Goal: Task Accomplishment & Management: Use online tool/utility

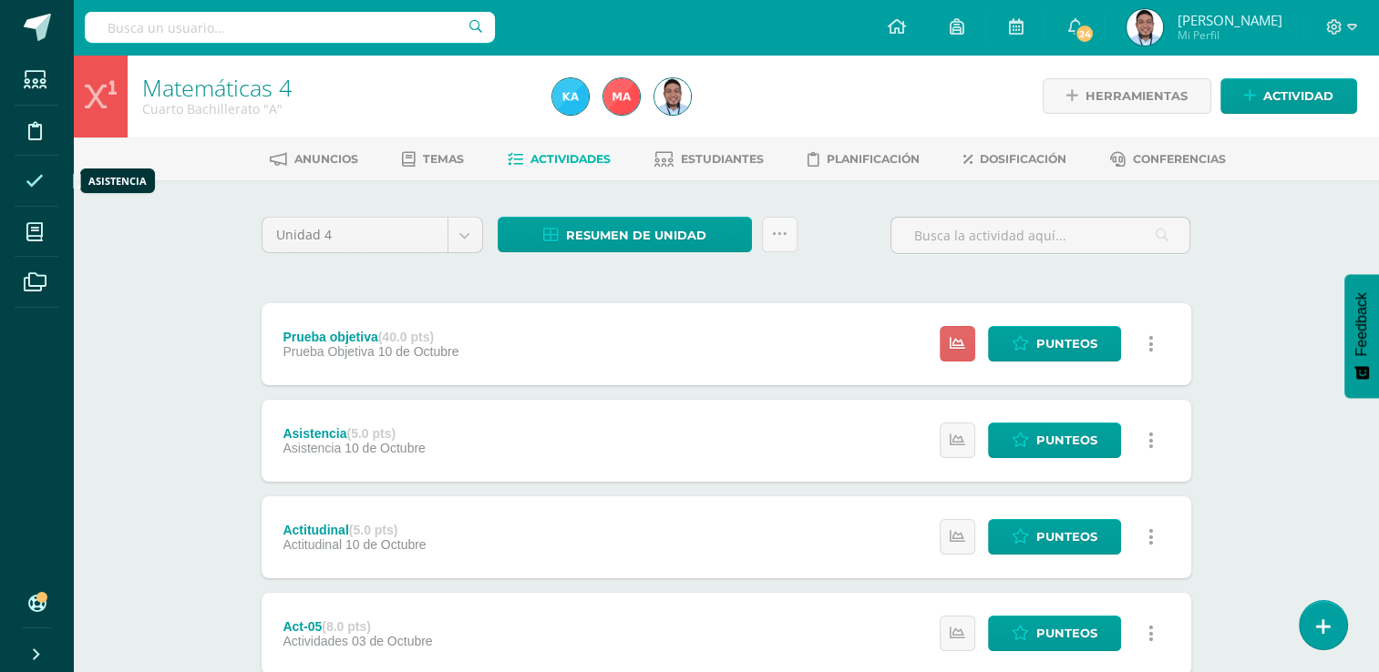
click at [30, 186] on icon at bounding box center [35, 181] width 18 height 18
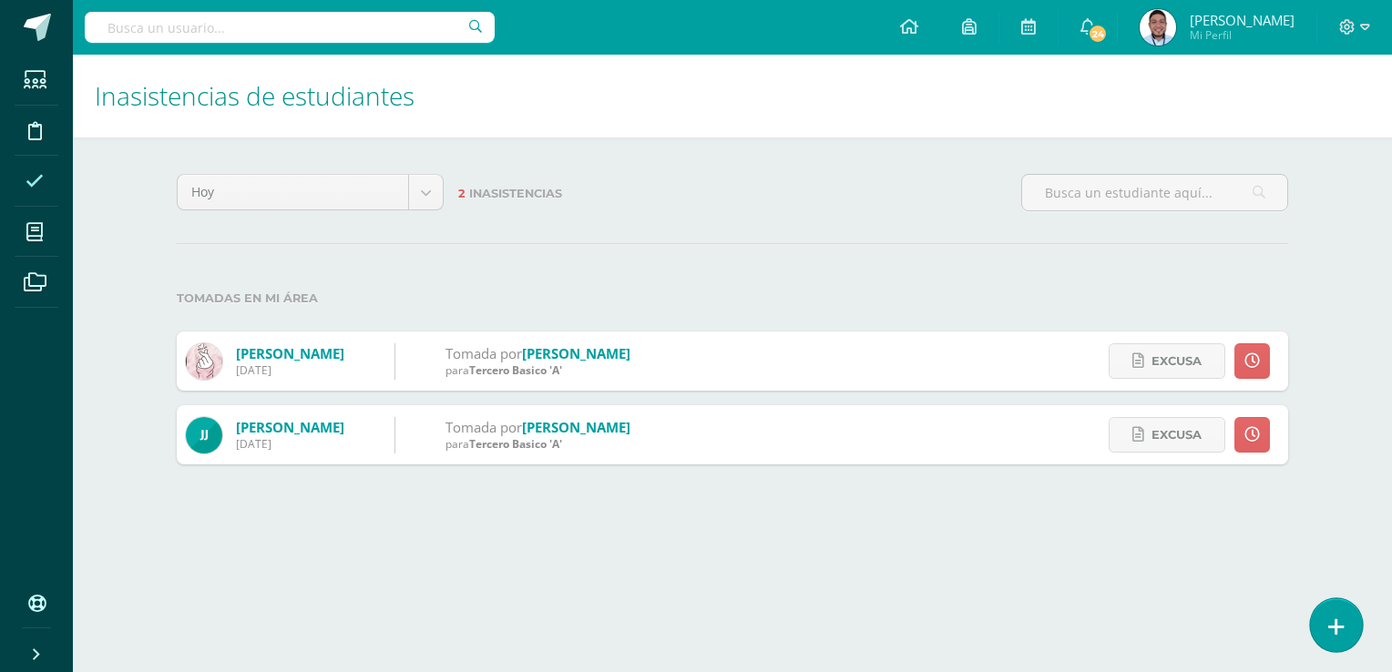
click at [1330, 612] on link at bounding box center [1336, 625] width 52 height 53
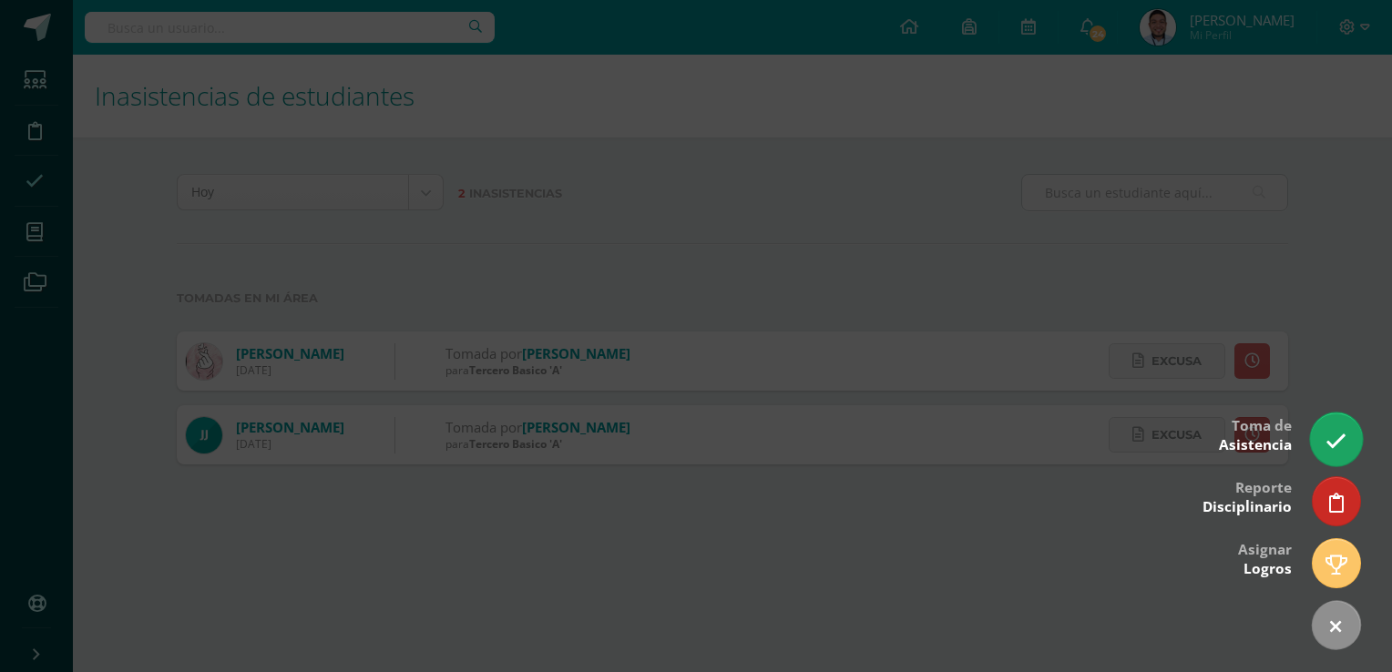
click at [1339, 449] on icon at bounding box center [1336, 441] width 21 height 21
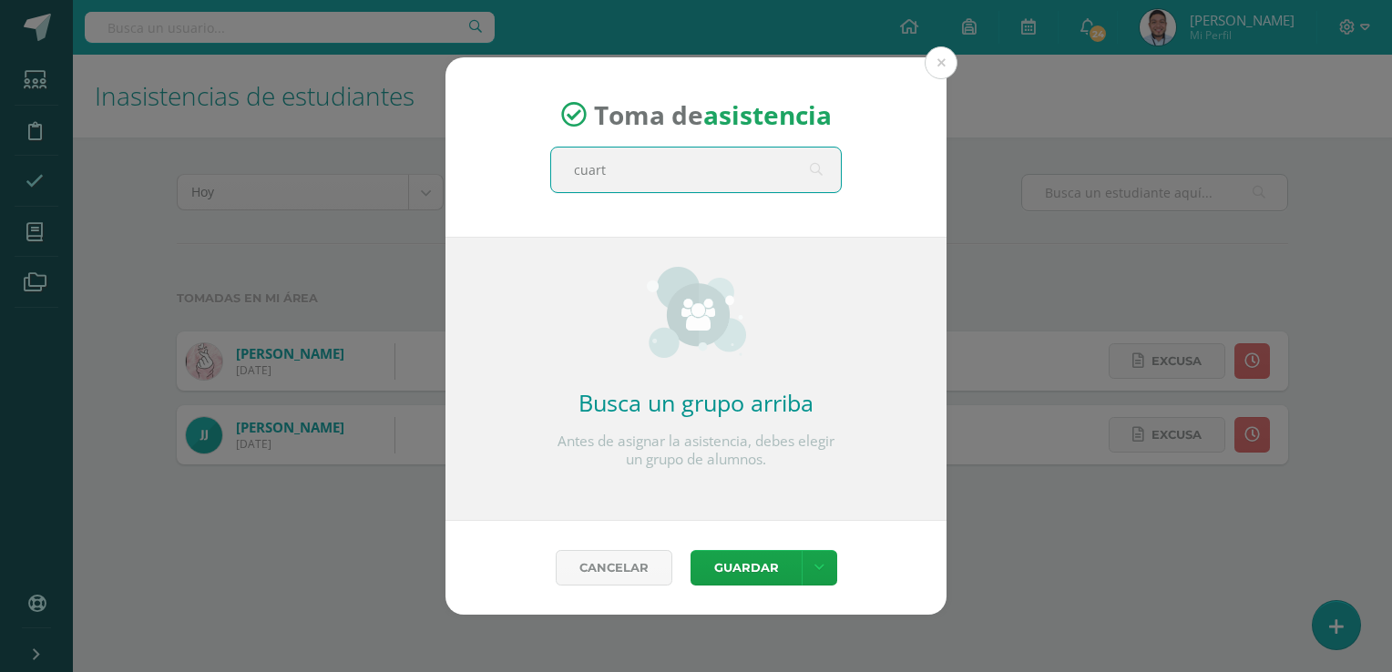
type input "cuarto"
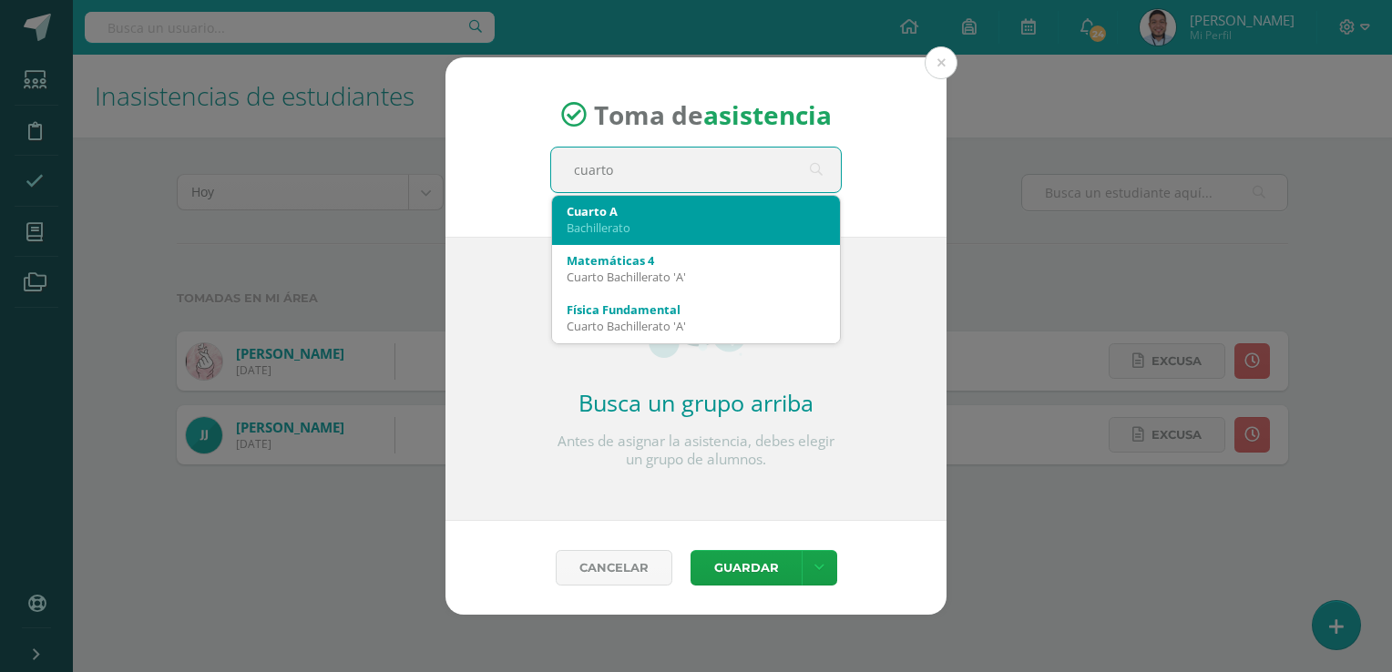
click at [611, 220] on div "Bachillerato" at bounding box center [696, 228] width 259 height 16
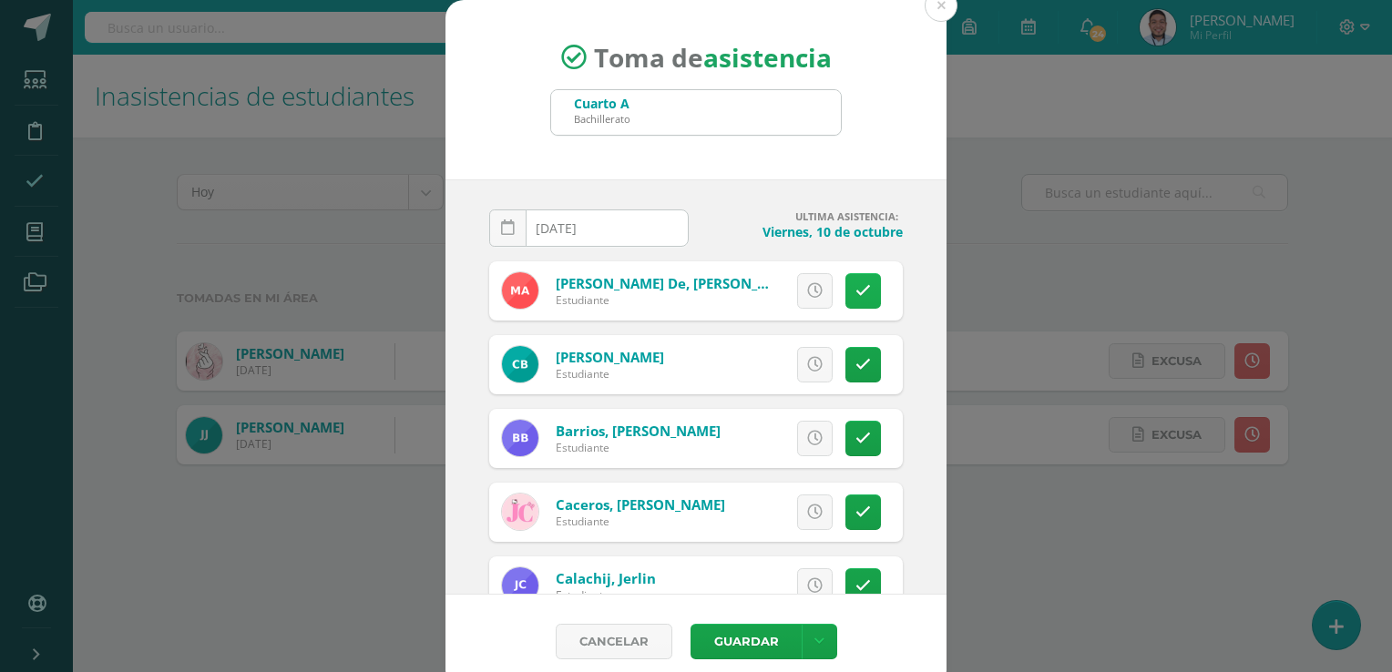
click at [846, 283] on link at bounding box center [864, 291] width 36 height 36
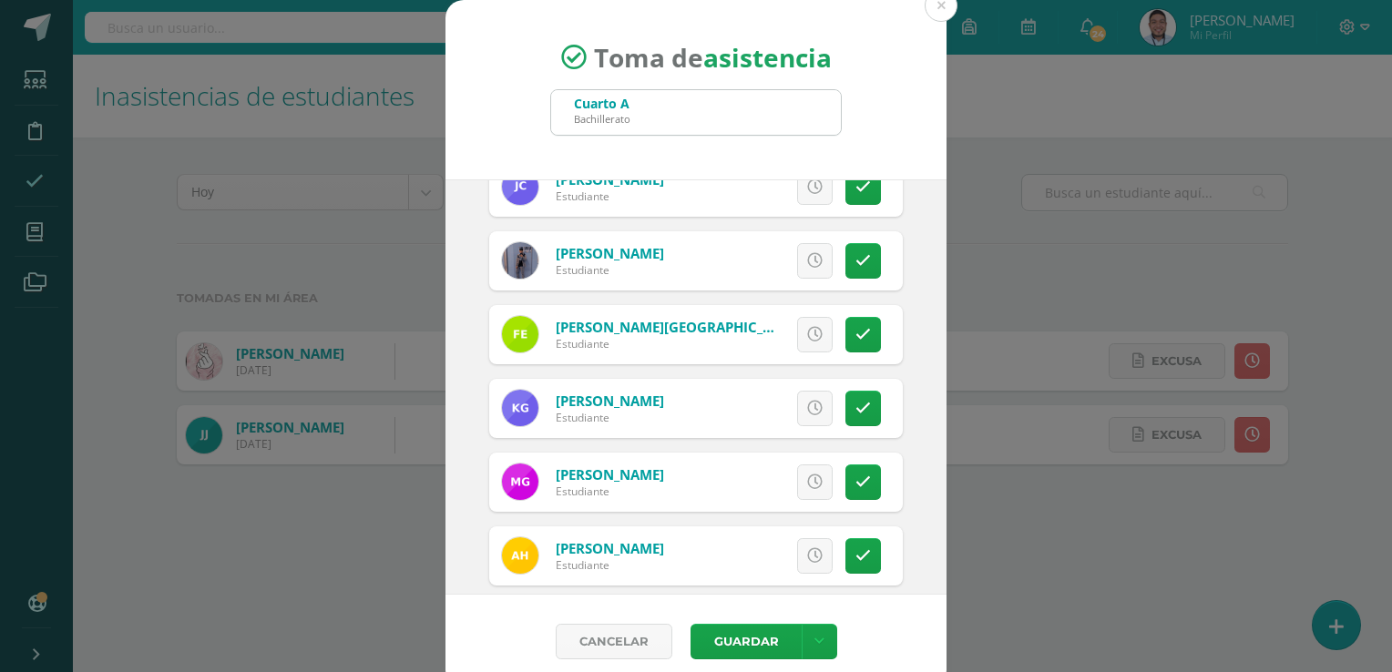
scroll to position [474, 0]
click at [846, 345] on link at bounding box center [864, 334] width 36 height 36
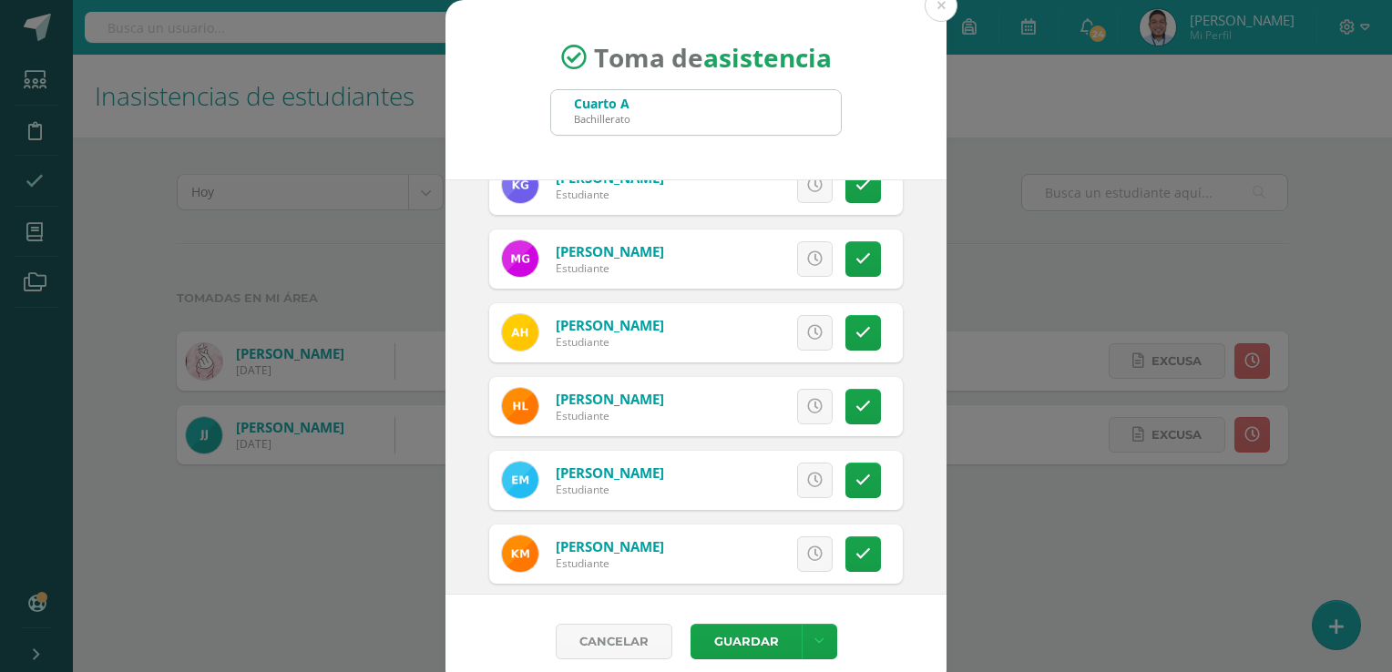
scroll to position [700, 0]
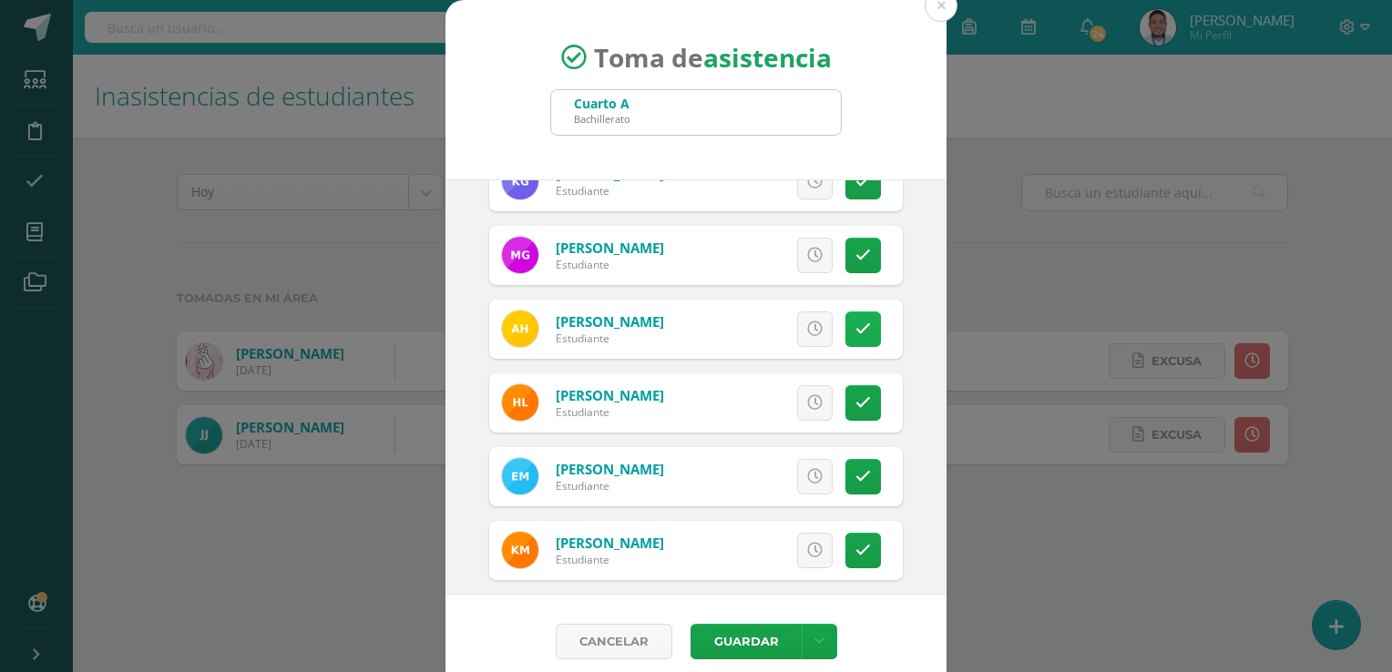
click at [846, 335] on link at bounding box center [864, 330] width 36 height 36
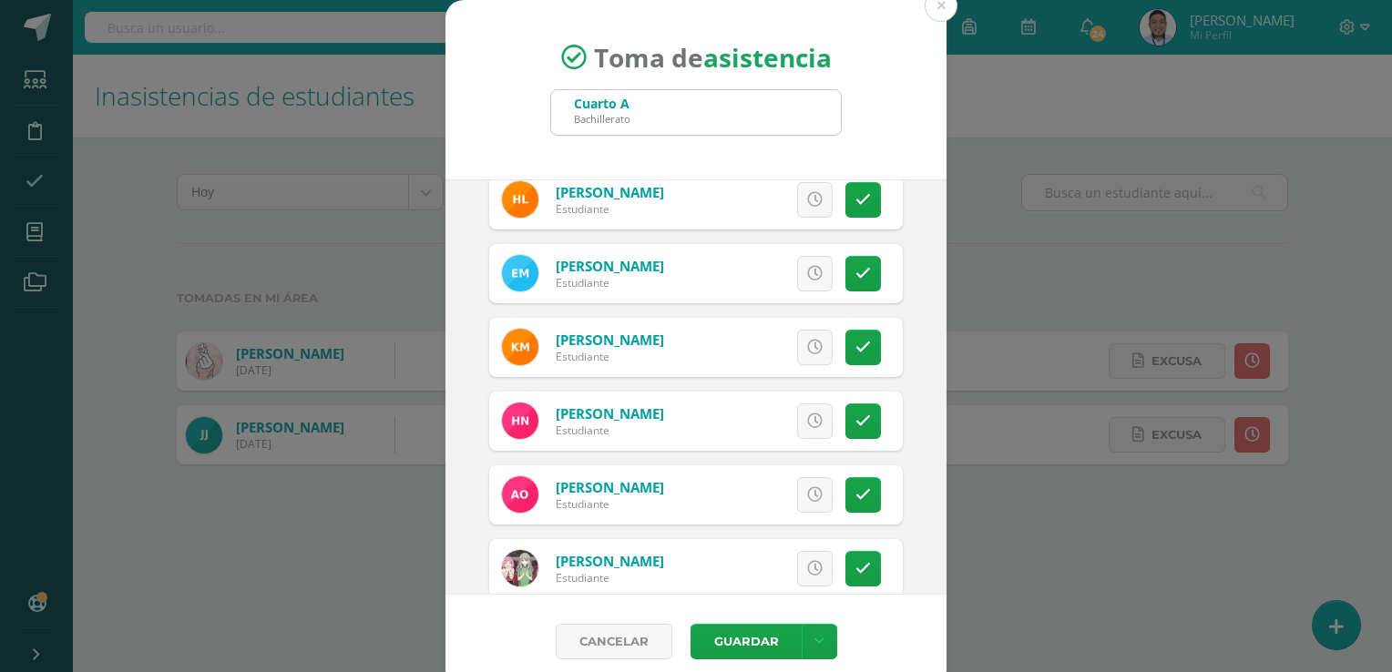
scroll to position [904, 0]
click at [853, 403] on link at bounding box center [864, 421] width 36 height 36
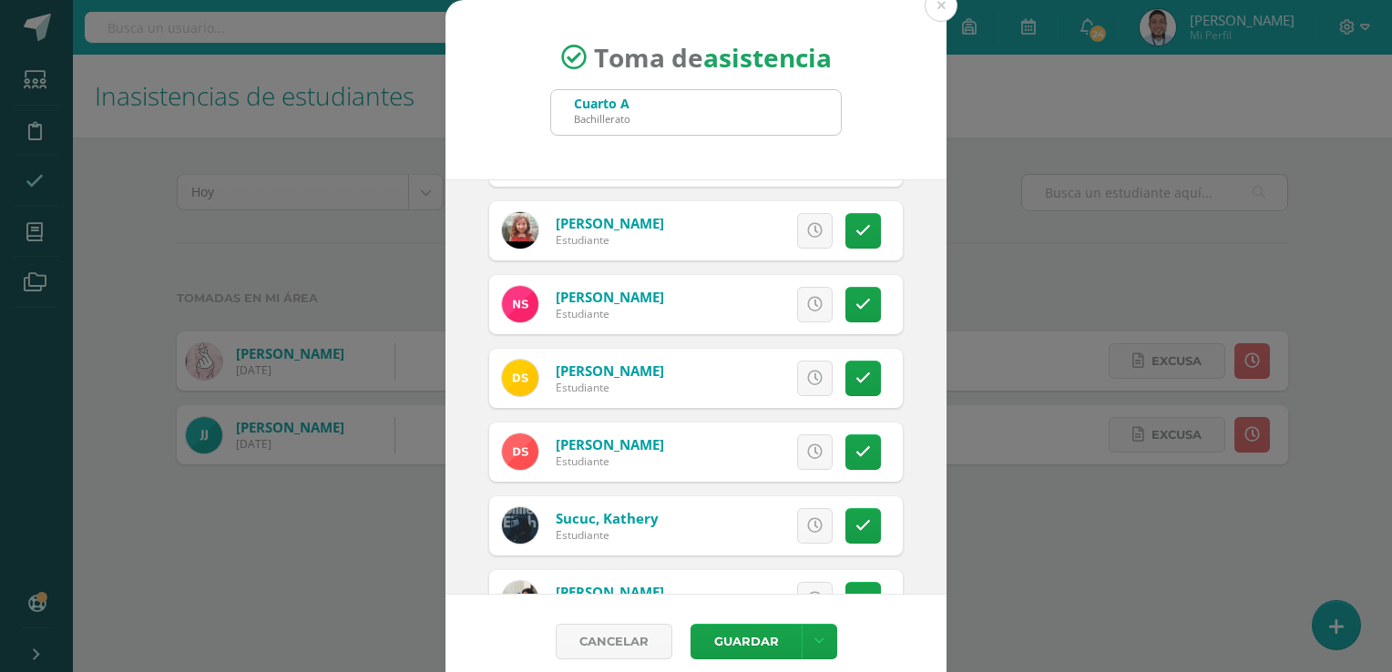
scroll to position [1617, 0]
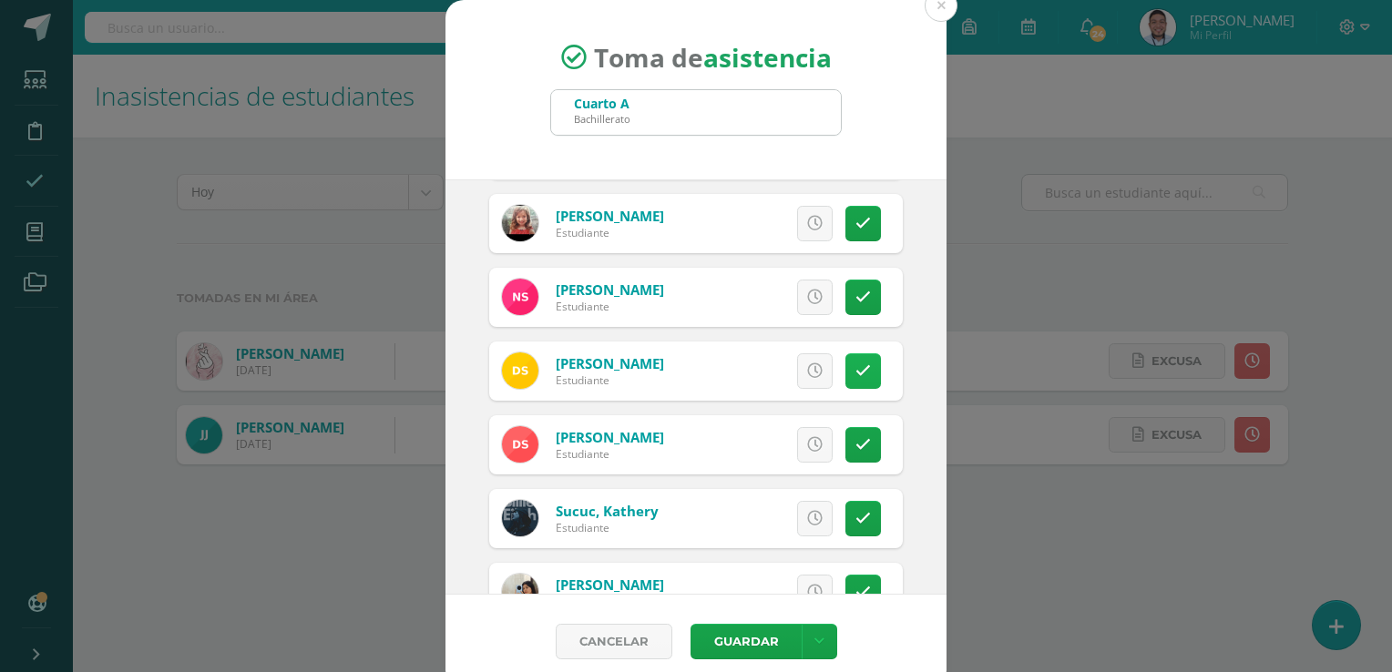
click at [856, 374] on icon at bounding box center [863, 371] width 15 height 15
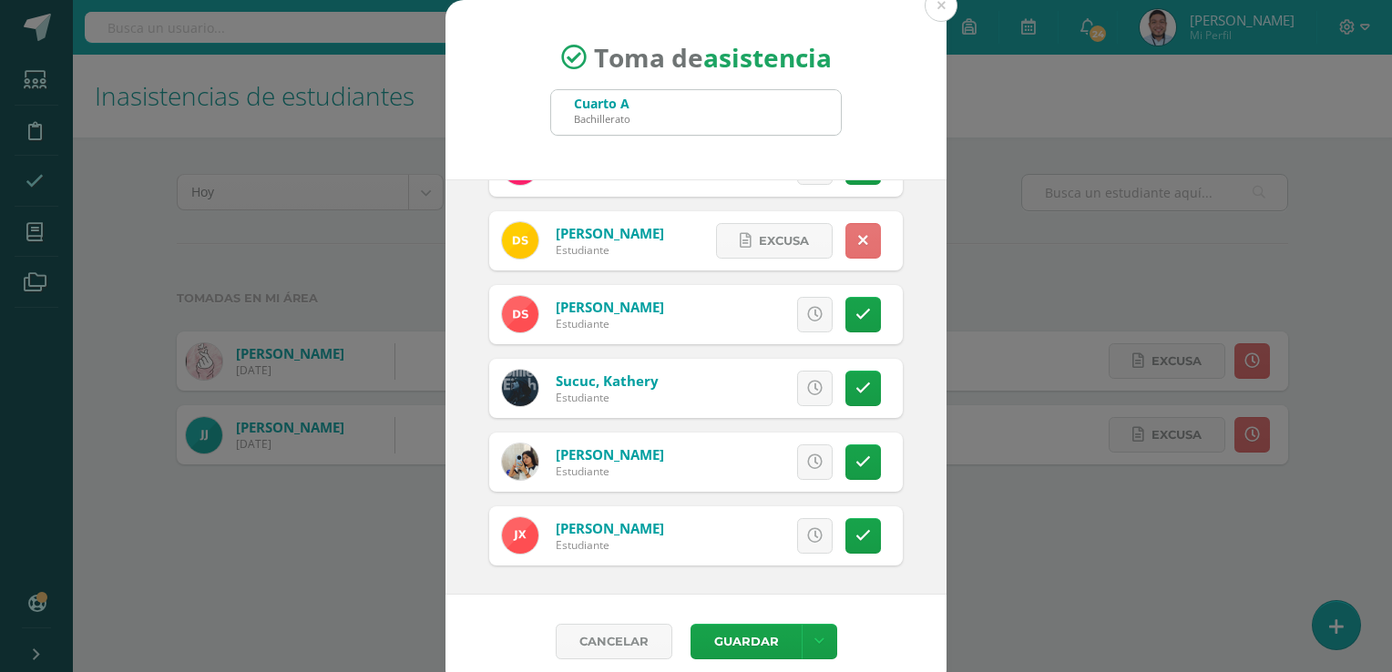
scroll to position [15, 0]
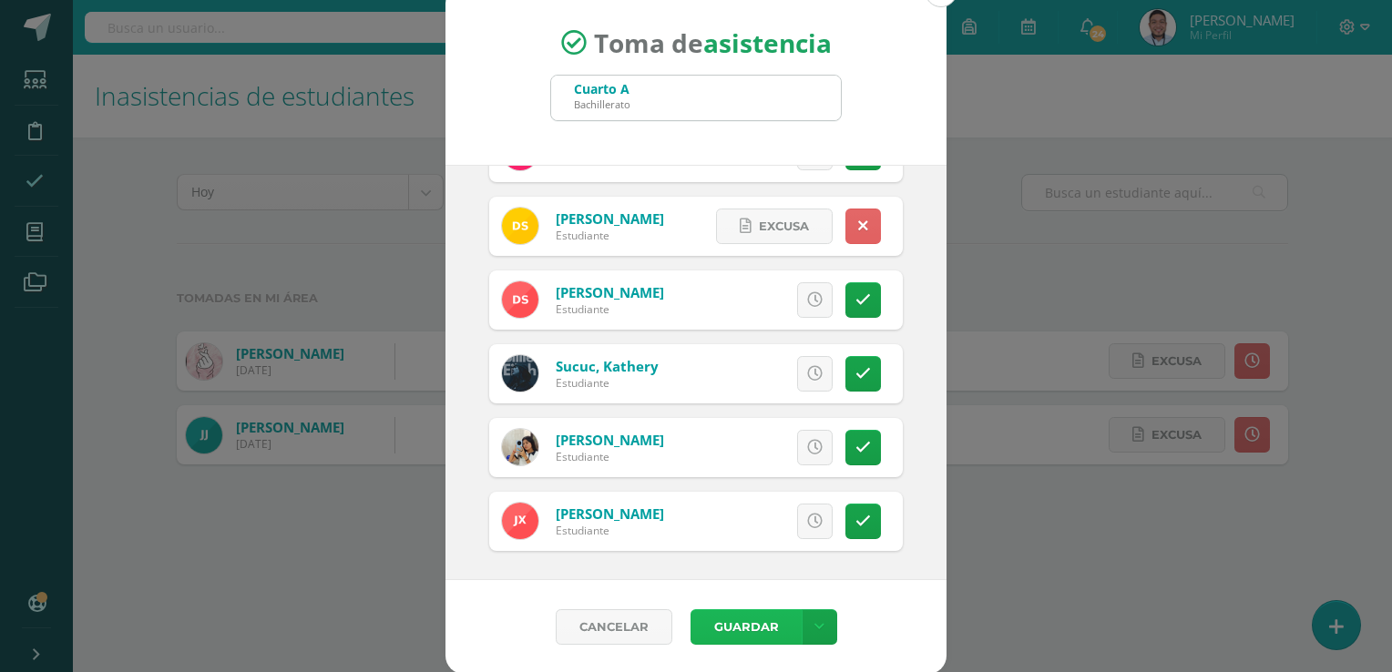
click at [752, 624] on button "Guardar" at bounding box center [746, 628] width 111 height 36
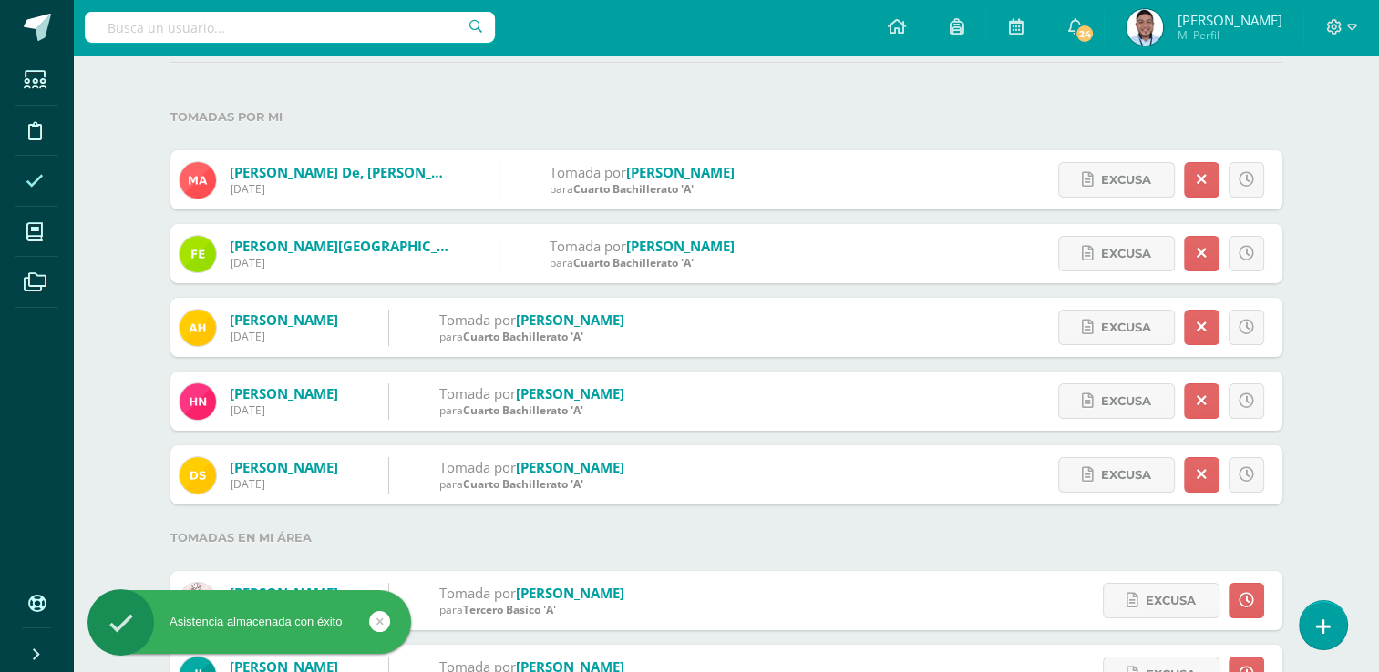
scroll to position [182, 0]
